Goal: Check status: Check status

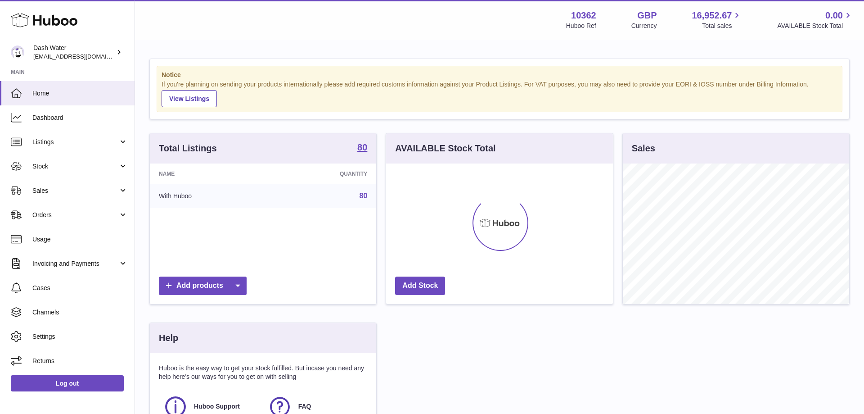
scroll to position [140, 226]
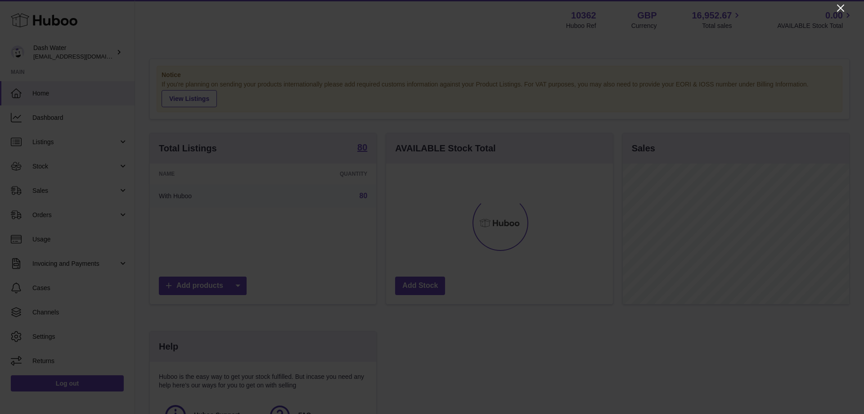
click at [839, 7] on icon "Close" at bounding box center [840, 8] width 7 height 7
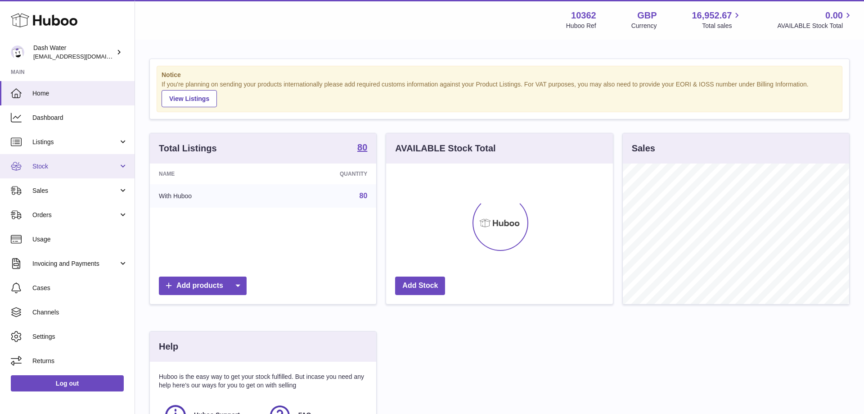
click at [71, 168] on span "Stock" at bounding box center [75, 166] width 86 height 9
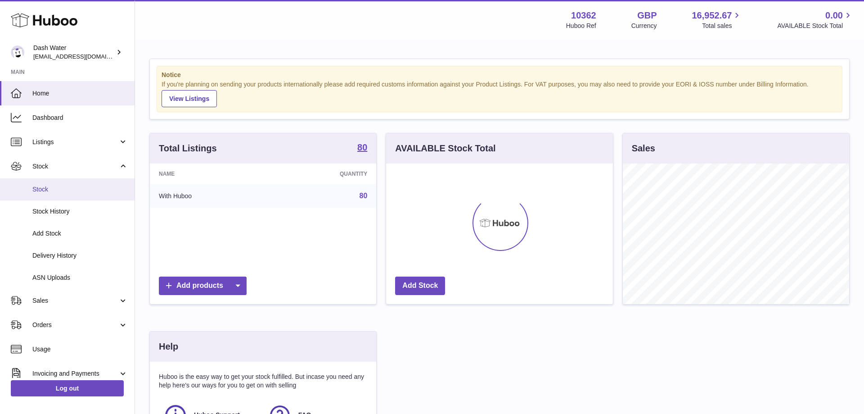
click at [56, 188] on span "Stock" at bounding box center [79, 189] width 95 height 9
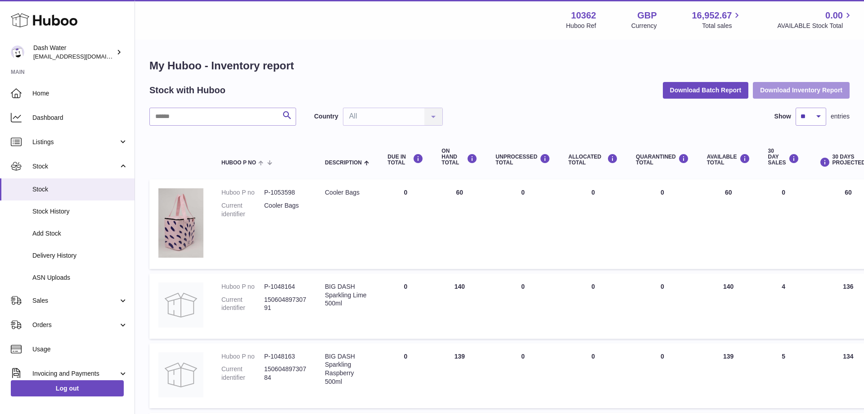
click at [784, 89] on button "Download Inventory Report" at bounding box center [801, 90] width 97 height 16
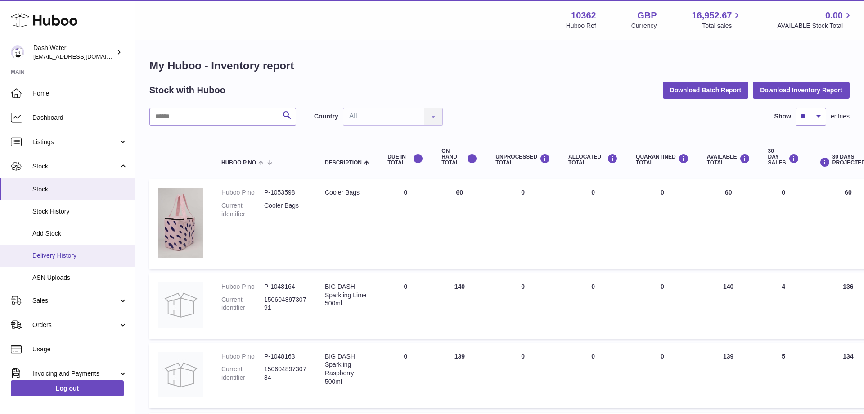
click at [62, 256] on span "Delivery History" at bounding box center [79, 255] width 95 height 9
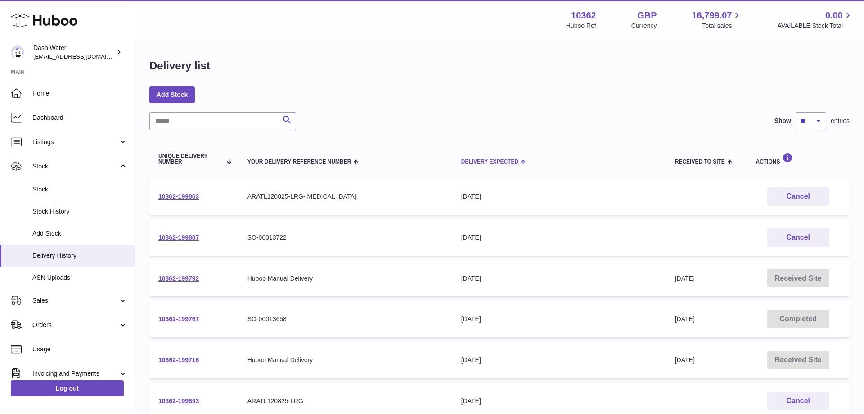
click at [486, 161] on span "Delivery Expected" at bounding box center [489, 162] width 57 height 6
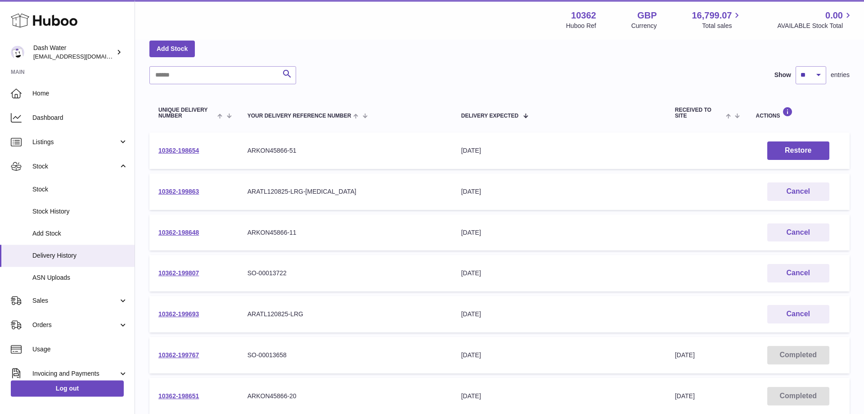
scroll to position [230, 0]
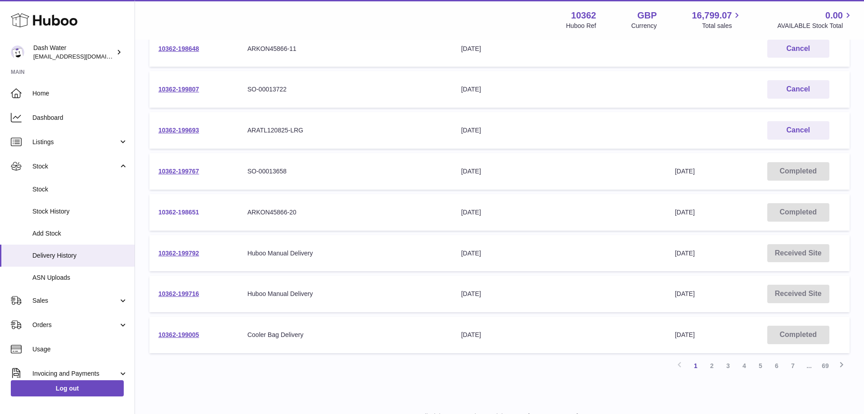
click at [176, 210] on link "10362-198651" at bounding box center [178, 211] width 41 height 7
click at [709, 364] on link "2" at bounding box center [712, 365] width 16 height 16
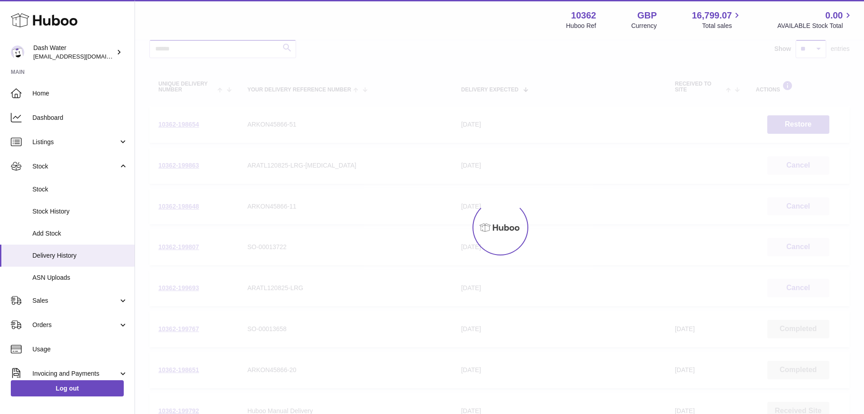
scroll to position [41, 0]
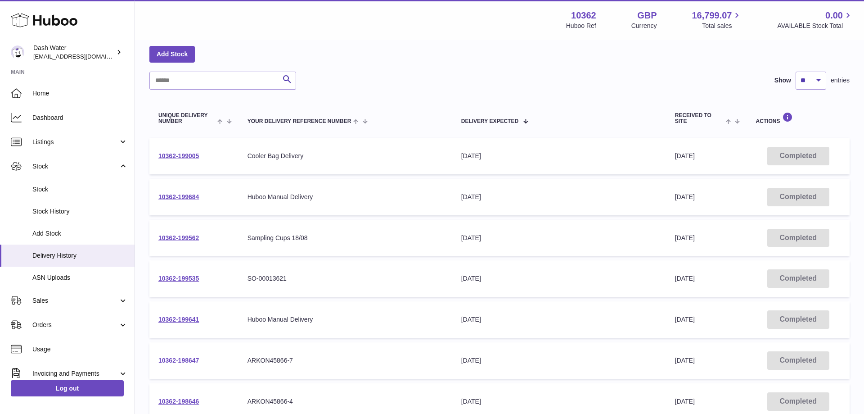
click at [176, 362] on link "10362-198647" at bounding box center [178, 360] width 41 height 7
click at [512, 117] on div "Delivery Expected" at bounding box center [559, 120] width 196 height 7
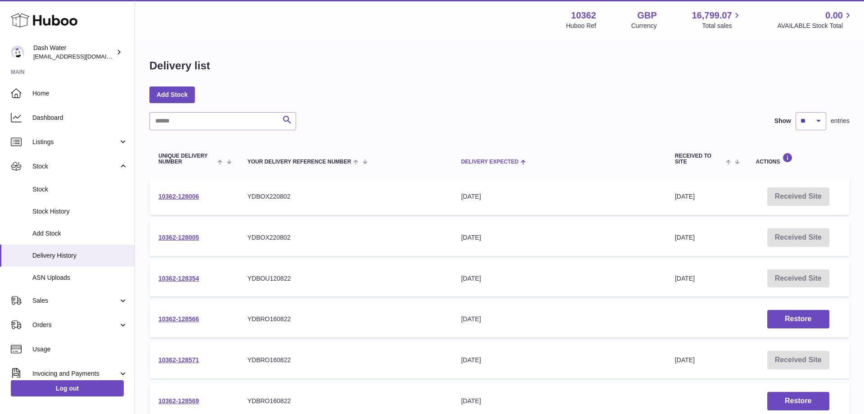
click at [490, 157] on th "Delivery Expected" at bounding box center [559, 159] width 214 height 30
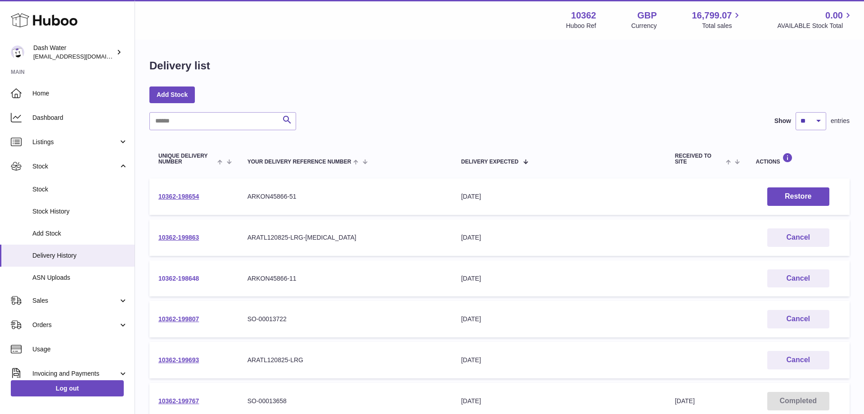
click at [177, 277] on link "10362-198648" at bounding box center [178, 278] width 41 height 7
click at [180, 318] on link "10362-199807" at bounding box center [178, 318] width 41 height 7
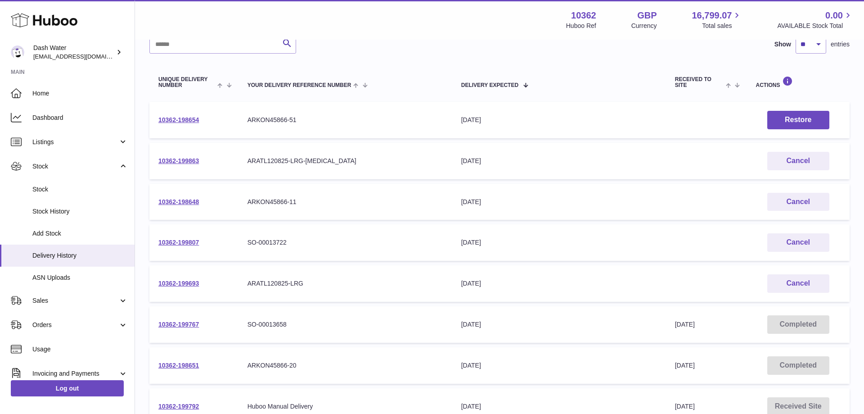
scroll to position [92, 0]
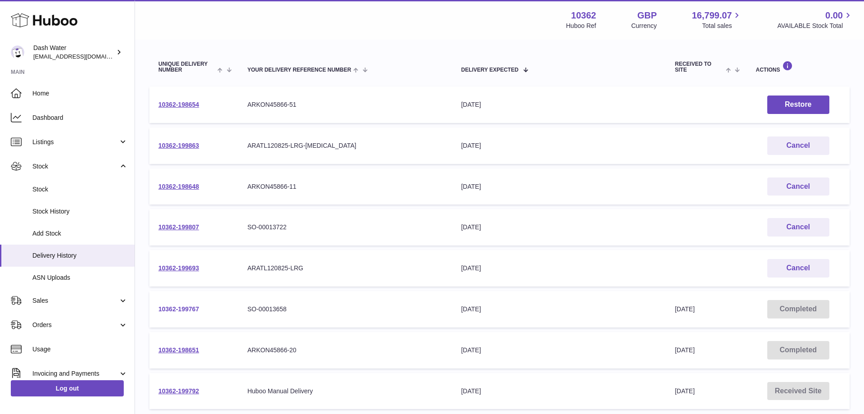
click at [171, 308] on link "10362-199767" at bounding box center [178, 308] width 41 height 7
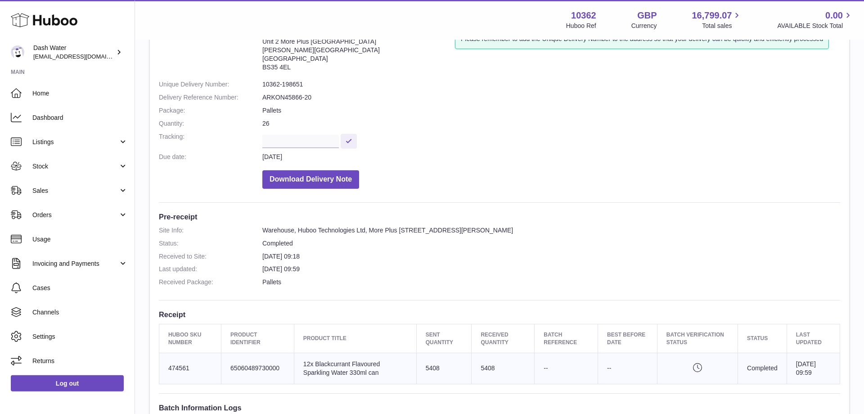
scroll to position [138, 0]
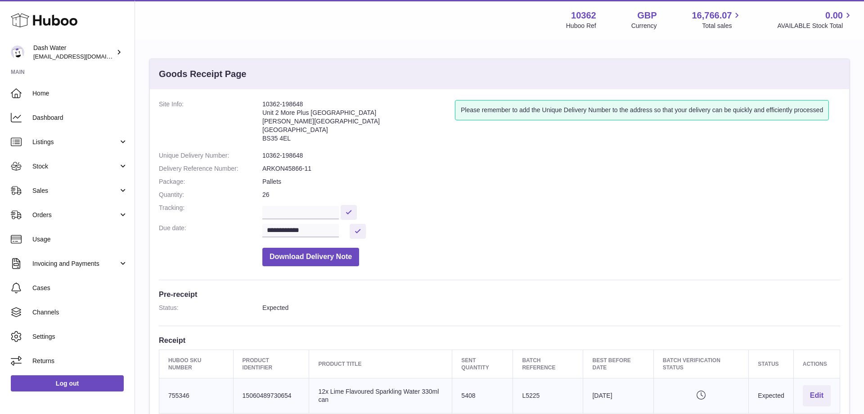
scroll to position [222, 0]
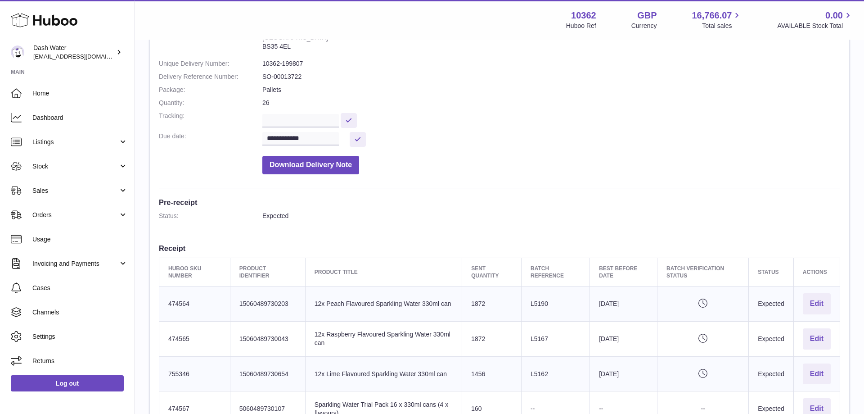
scroll to position [138, 0]
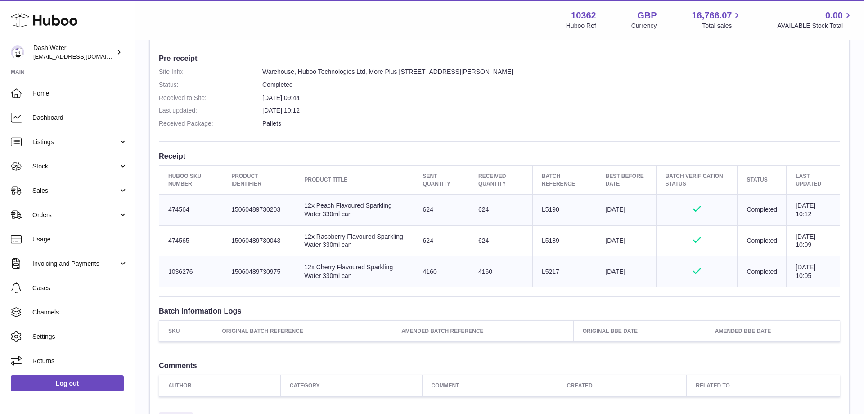
scroll to position [326, 0]
